Goal: Use online tool/utility: Use online tool/utility

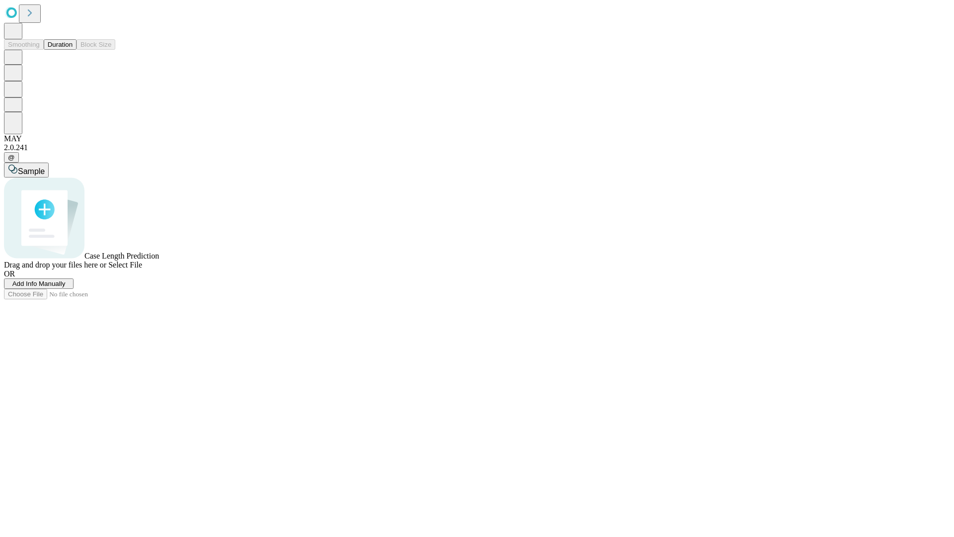
click at [73, 50] on button "Duration" at bounding box center [60, 44] width 33 height 10
click at [45, 167] on span "Sample" at bounding box center [31, 171] width 27 height 8
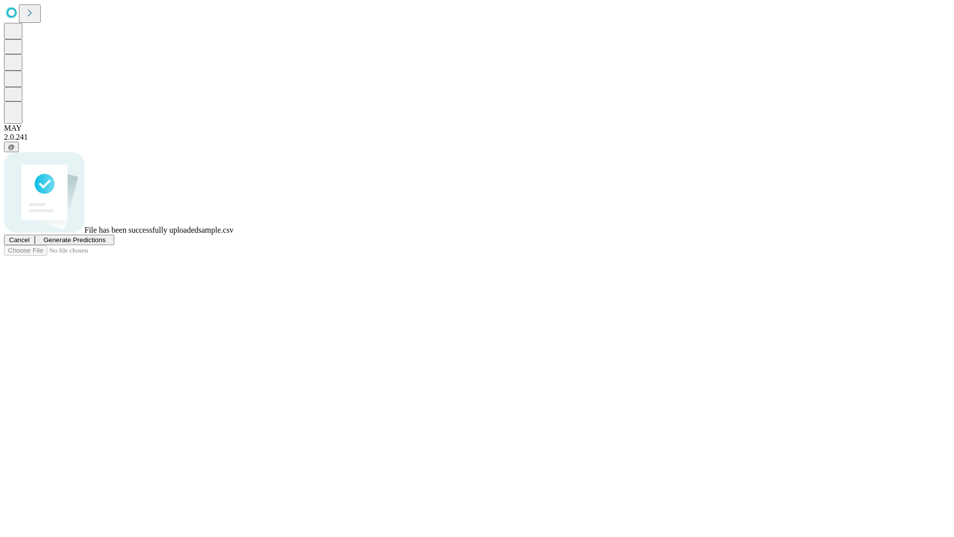
click at [105, 243] on span "Generate Predictions" at bounding box center [74, 239] width 62 height 7
